Goal: Task Accomplishment & Management: Use online tool/utility

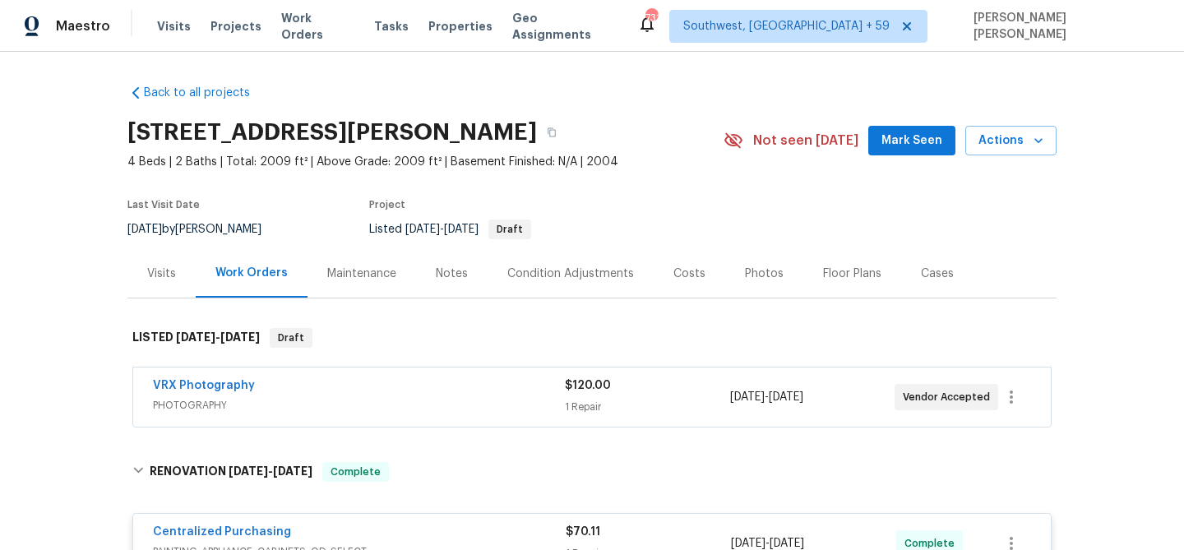
click at [317, 22] on span "Work Orders" at bounding box center [317, 26] width 73 height 33
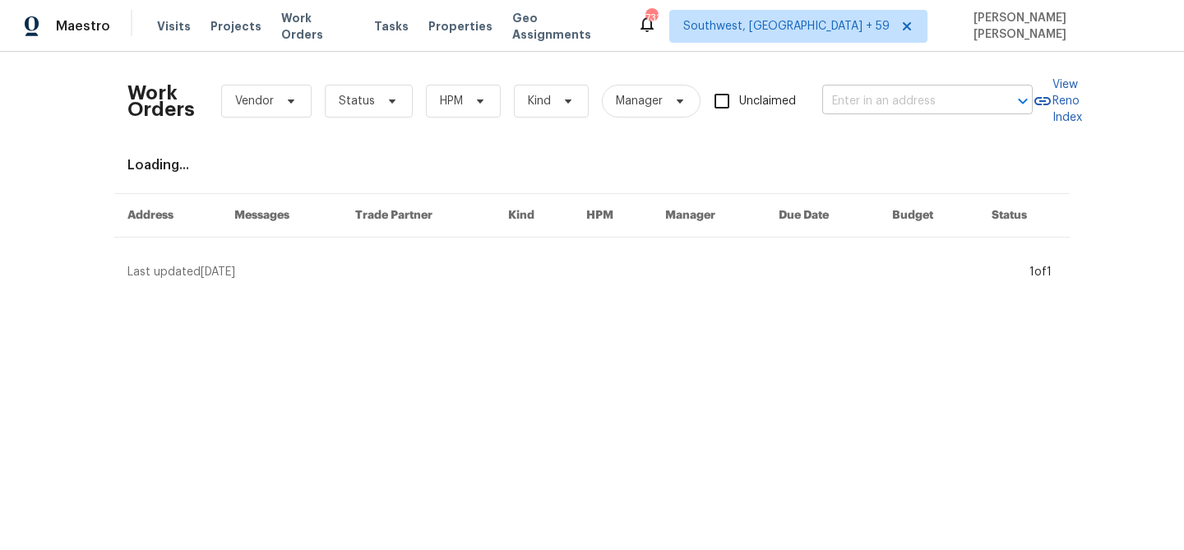
click at [869, 98] on input "text" at bounding box center [904, 101] width 164 height 25
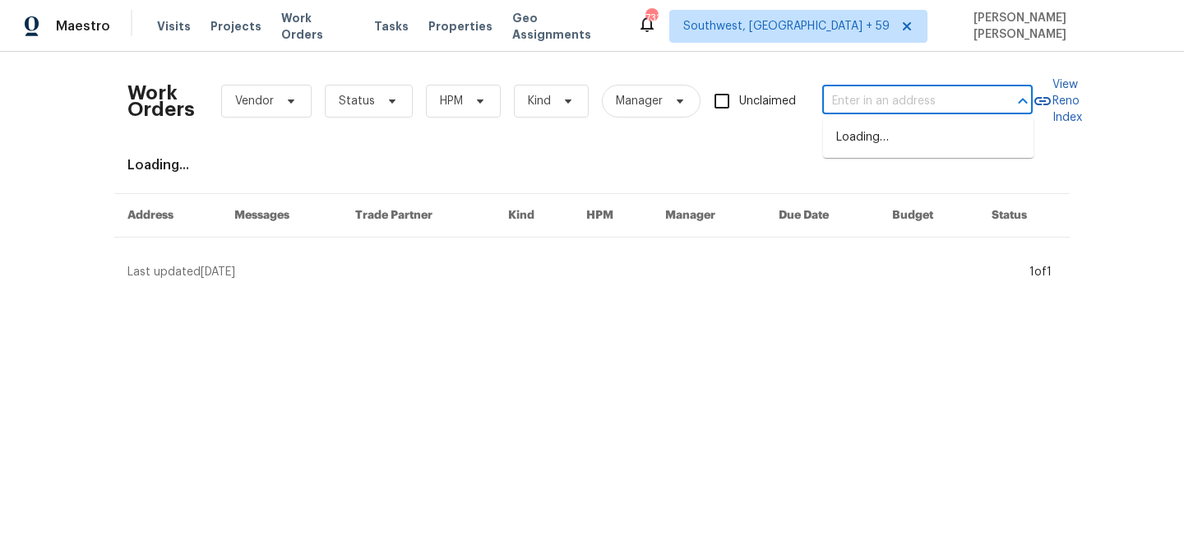
paste input "118 S Hill Dr, Wilsonville, AL 35186"
type input "118 S Hill Dr, Wilsonville, AL 35186"
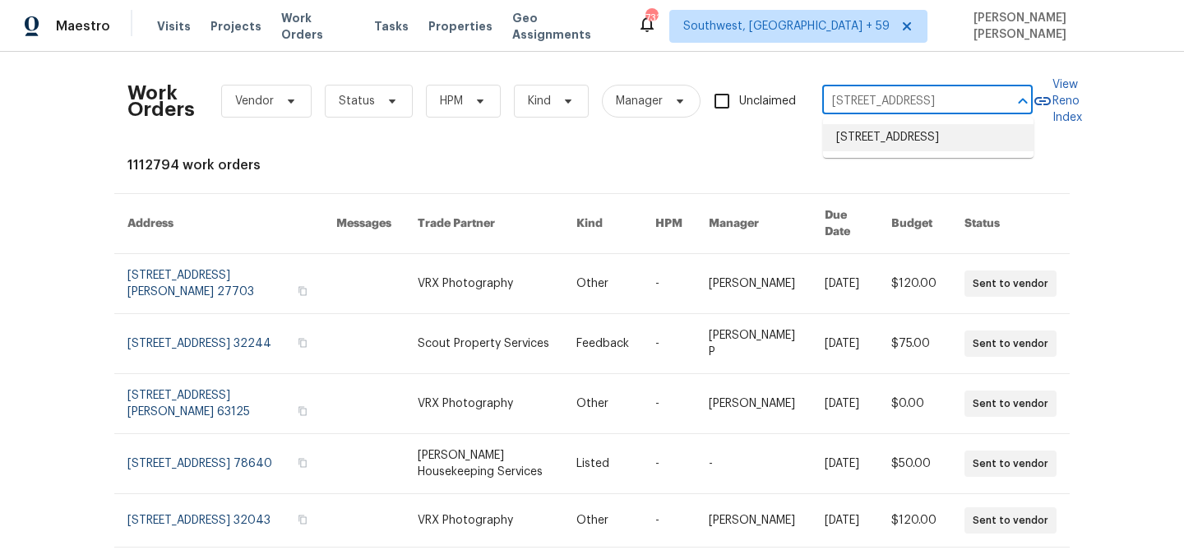
click at [870, 133] on li "118 S Hill Dr, Wilsonville, AL 35186" at bounding box center [928, 137] width 210 height 27
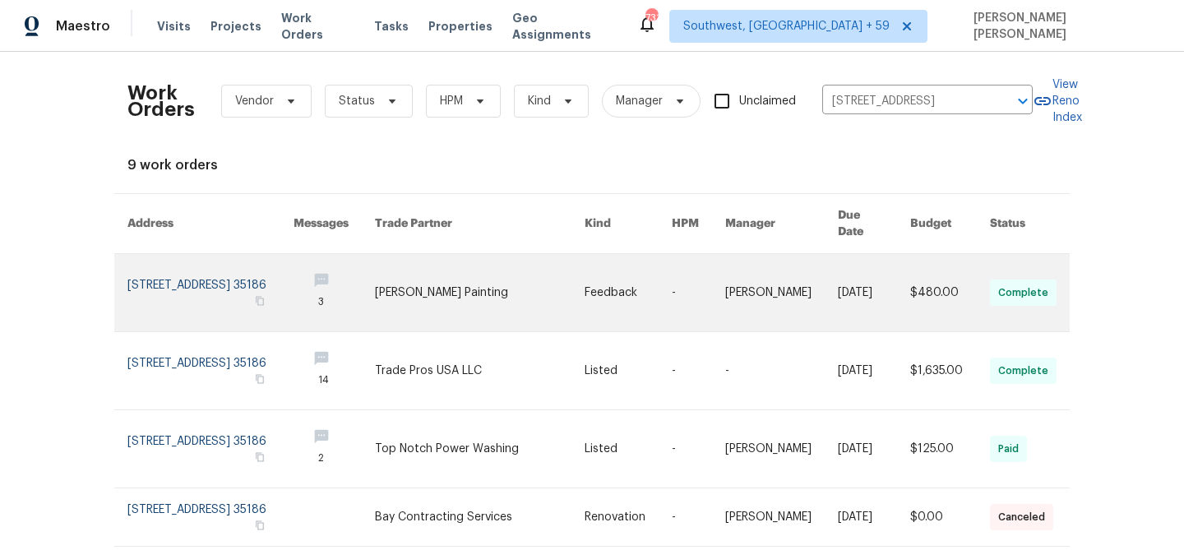
click at [780, 263] on link at bounding box center [781, 292] width 113 height 77
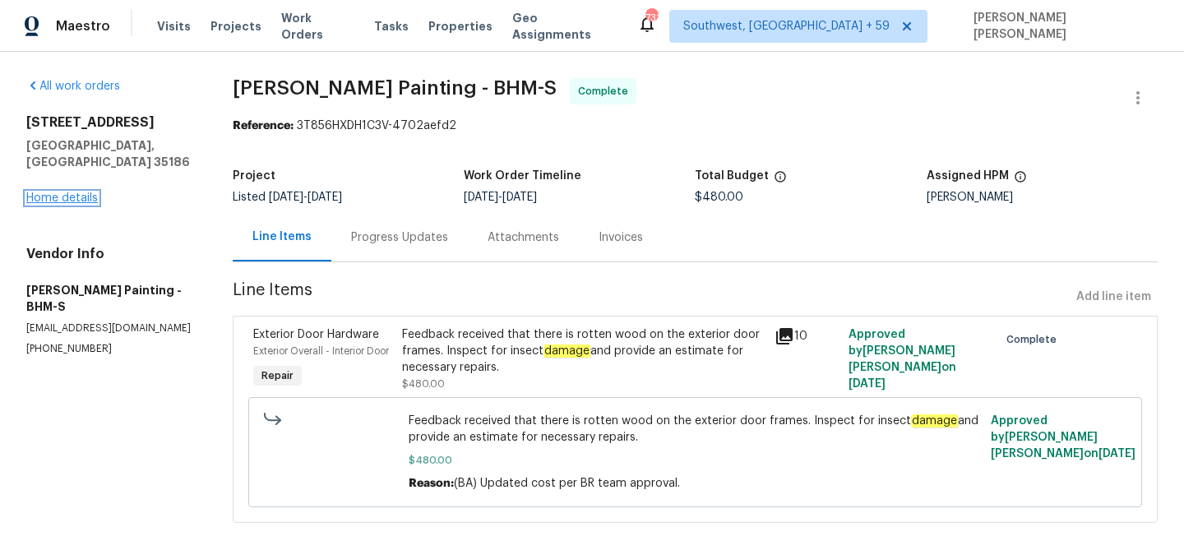
click at [76, 192] on link "Home details" at bounding box center [62, 198] width 72 height 12
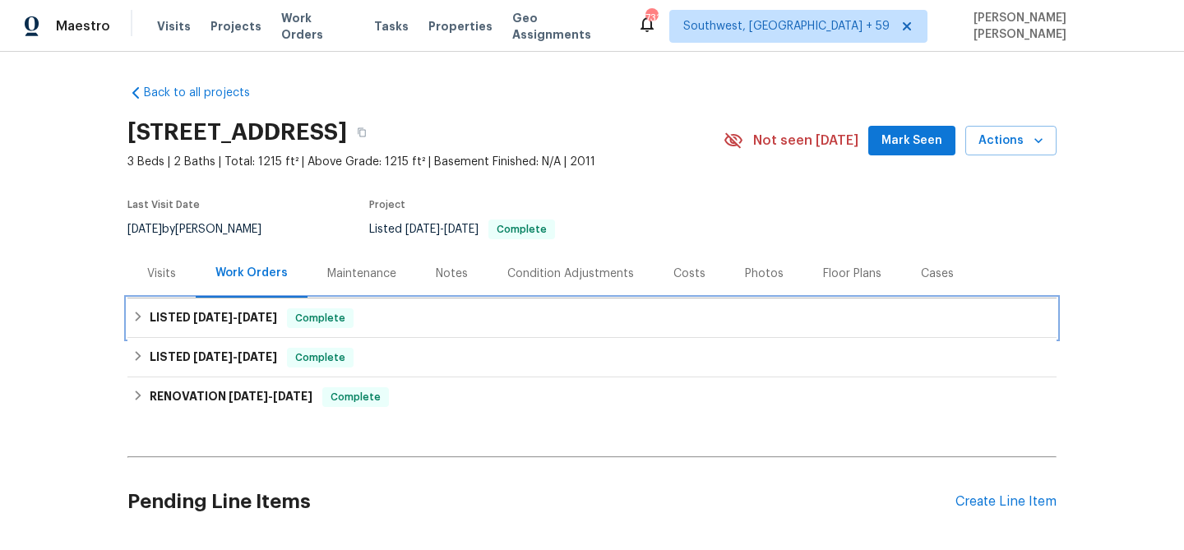
click at [352, 319] on span "Complete" at bounding box center [320, 318] width 63 height 16
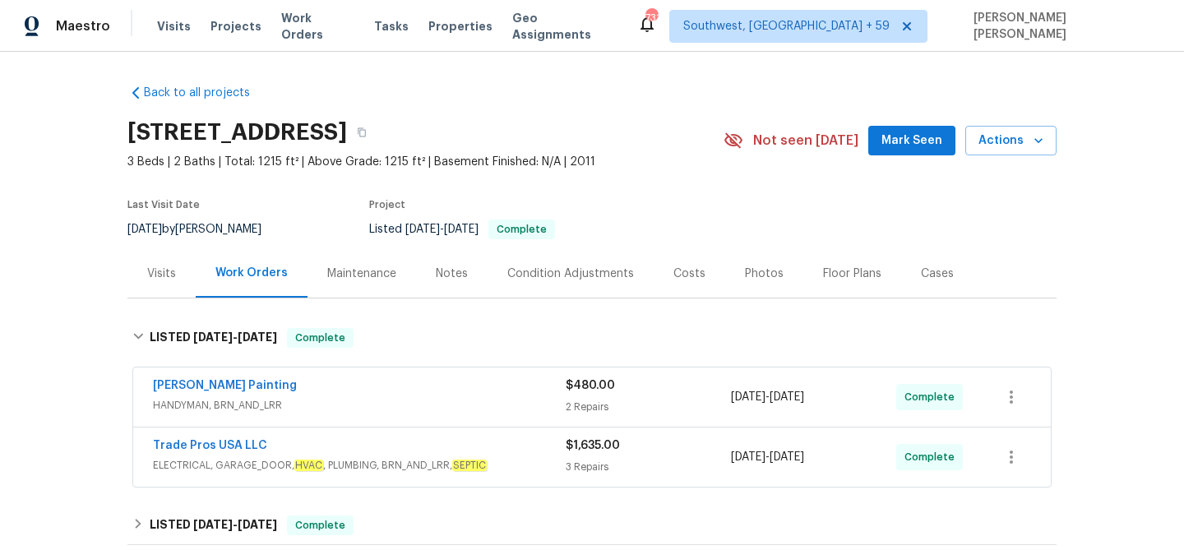
click at [462, 447] on div "Trade Pros USA LLC" at bounding box center [359, 447] width 413 height 20
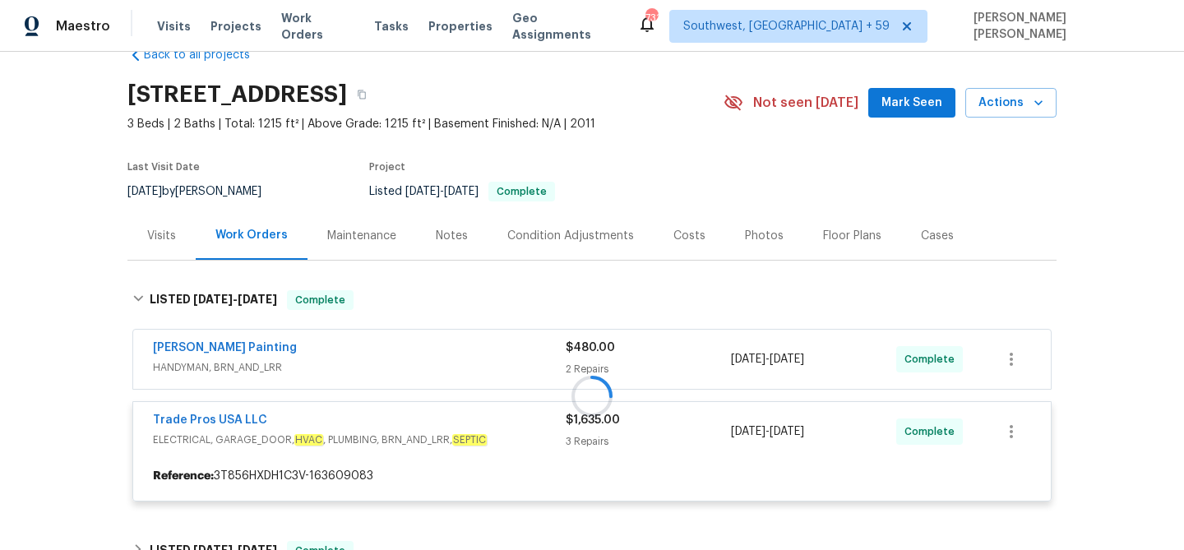
scroll to position [39, 0]
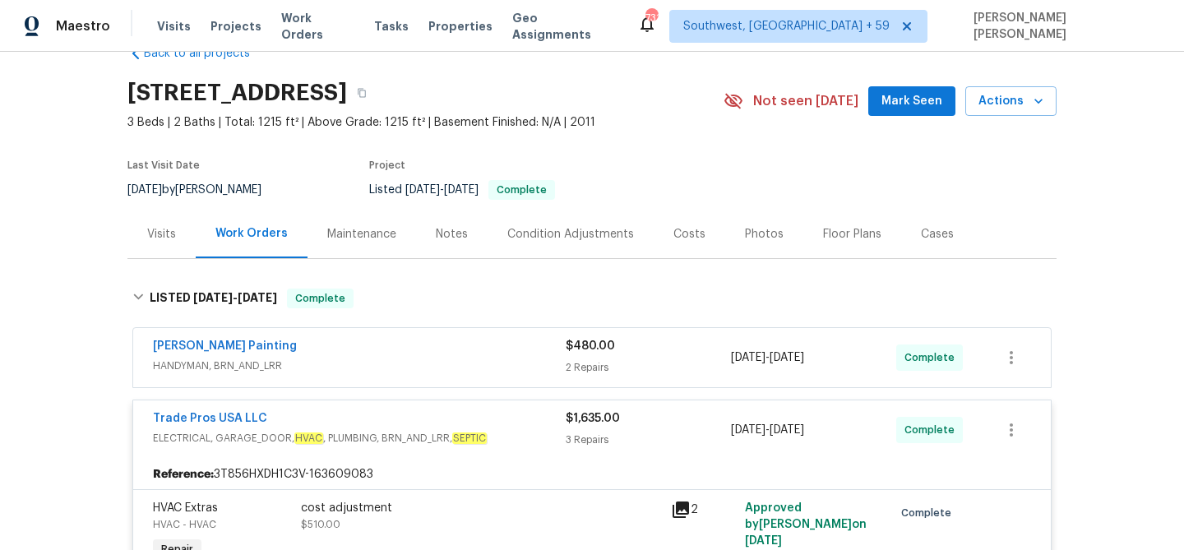
click at [471, 360] on span "HANDYMAN, BRN_AND_LRR" at bounding box center [359, 366] width 413 height 16
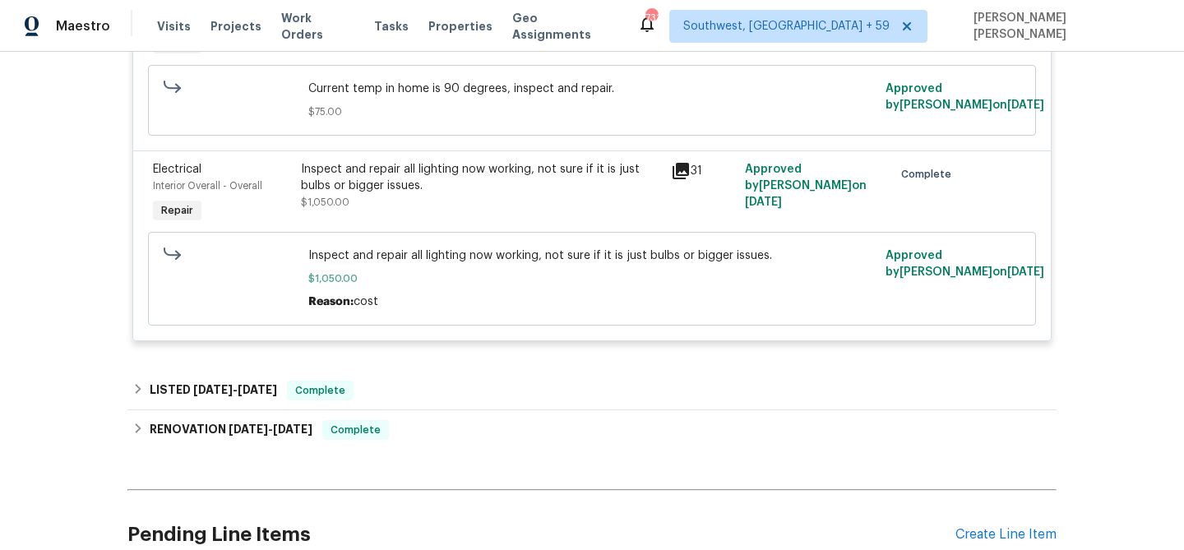
scroll to position [1024, 0]
